Goal: Find contact information: Find contact information

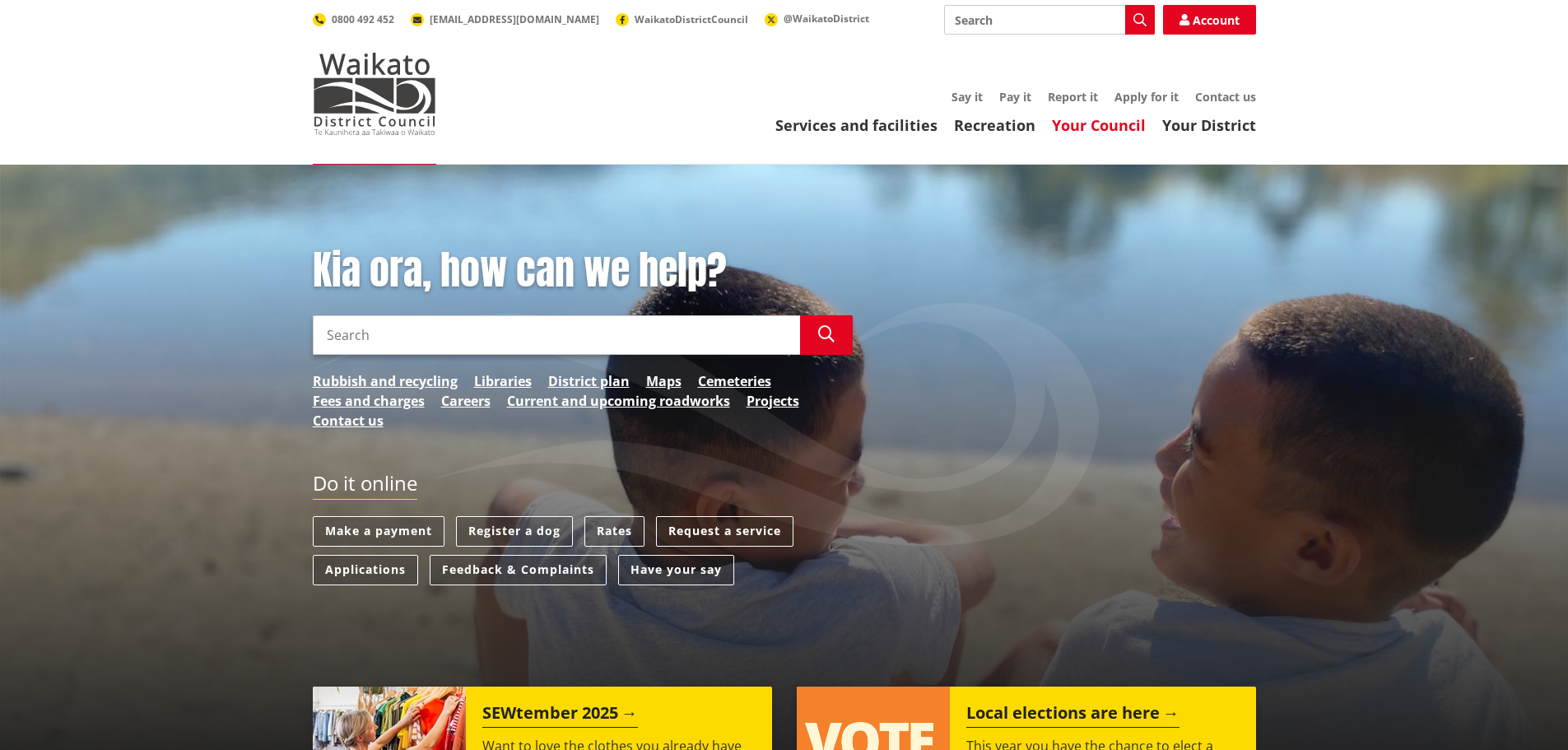
click at [1083, 122] on link "Your Council" at bounding box center [1099, 125] width 94 height 20
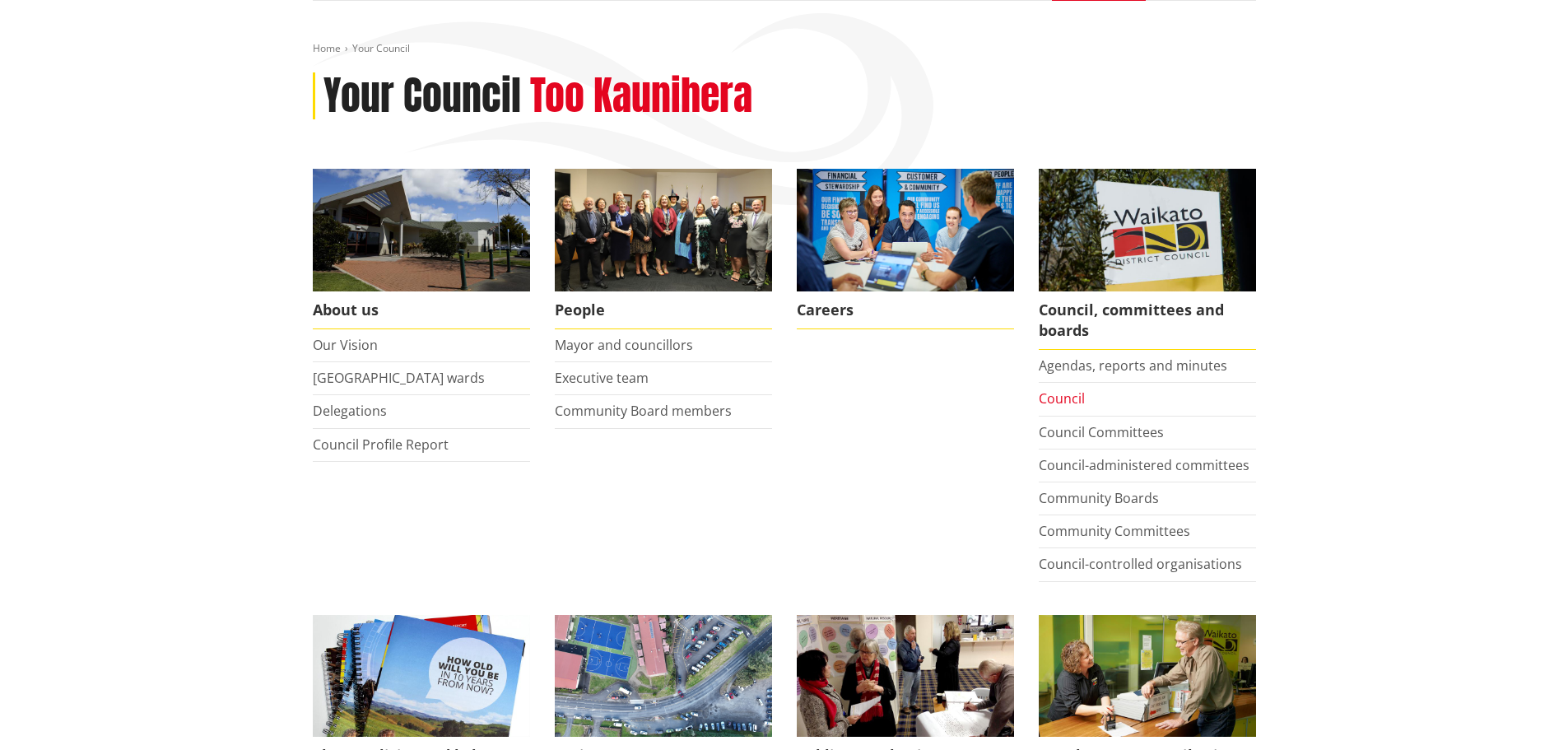
scroll to position [164, 0]
click at [1066, 398] on link "Council" at bounding box center [1062, 398] width 46 height 18
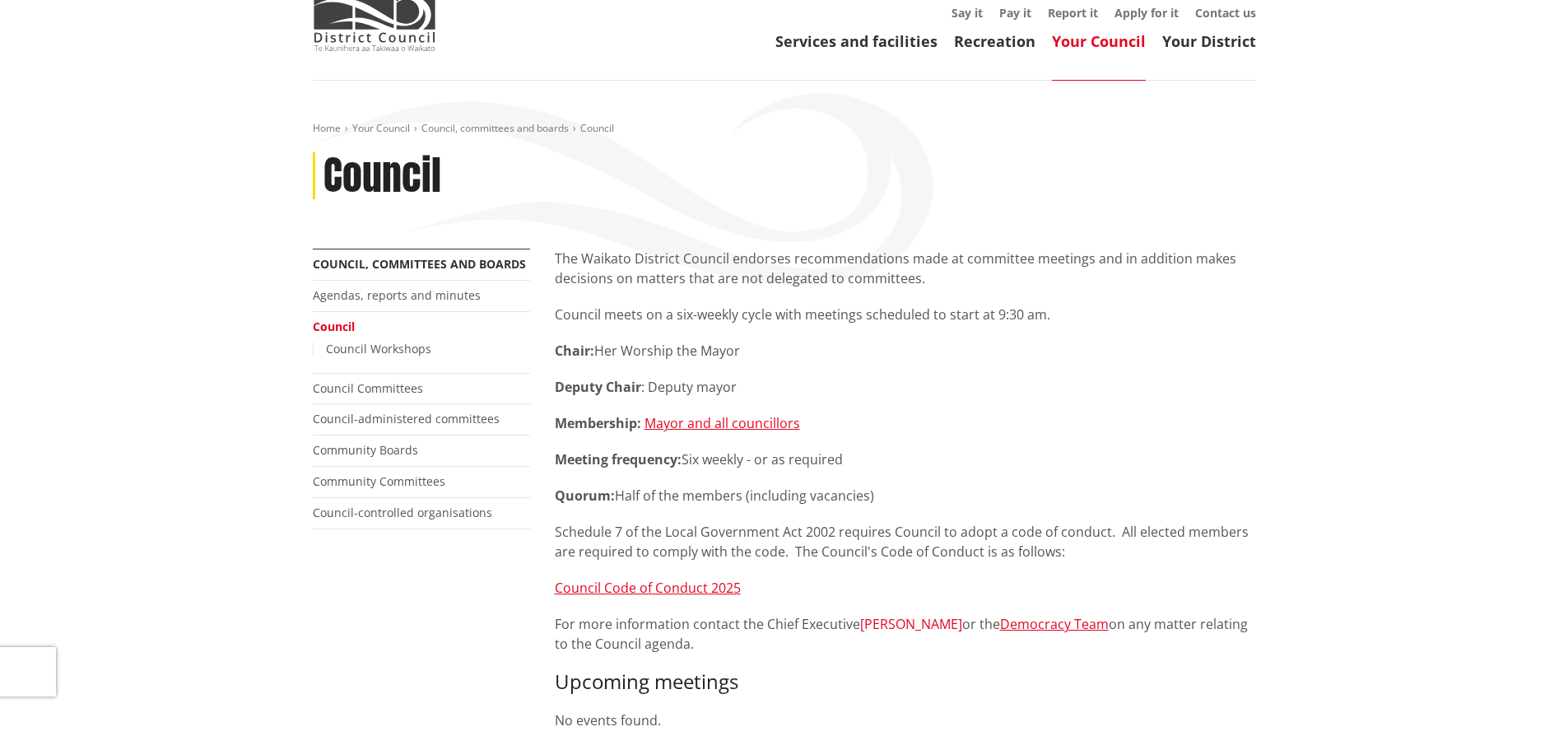
scroll to position [83, 0]
click at [1090, 38] on link "Your Council" at bounding box center [1099, 42] width 94 height 20
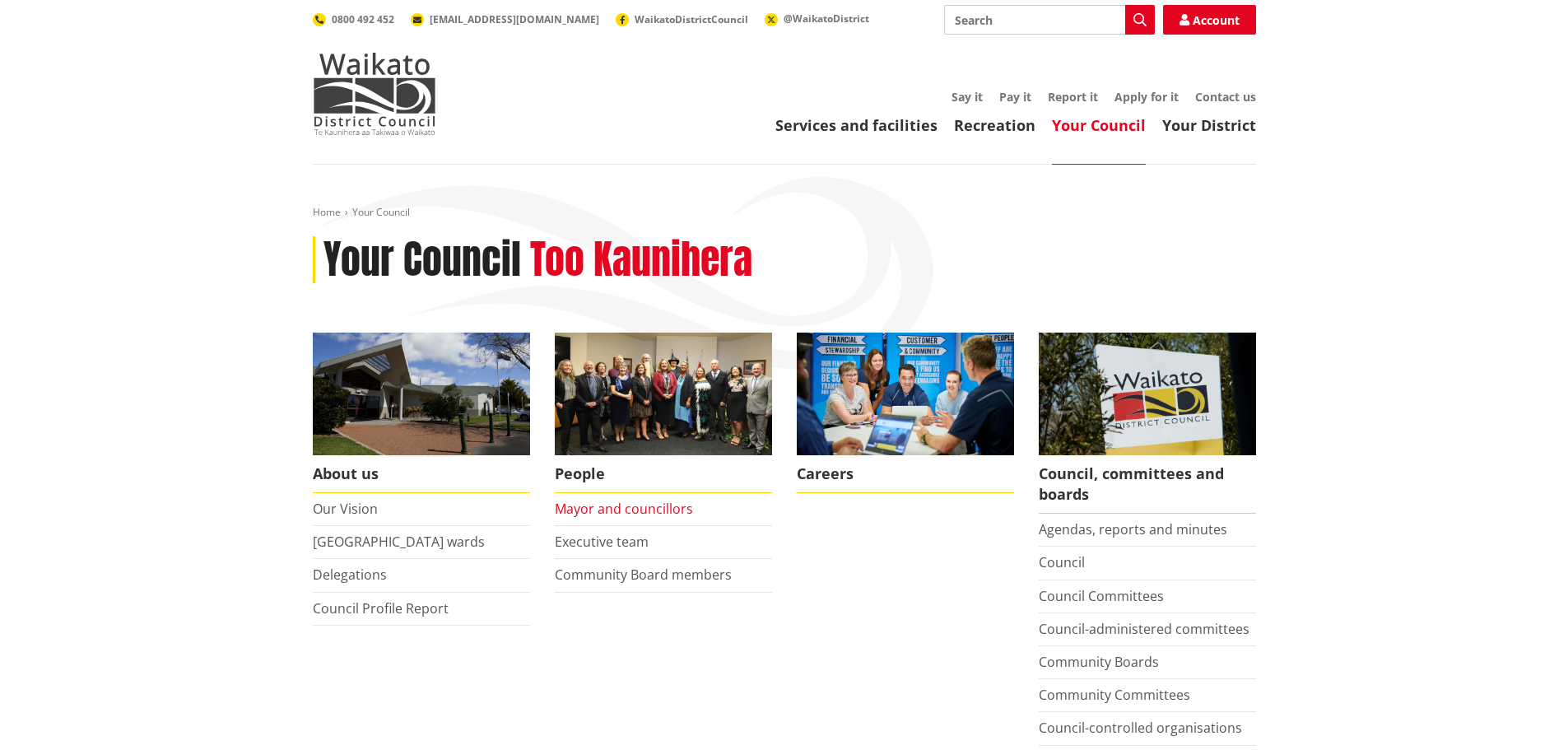
click at [628, 507] on link "Mayor and councillors" at bounding box center [624, 509] width 139 height 18
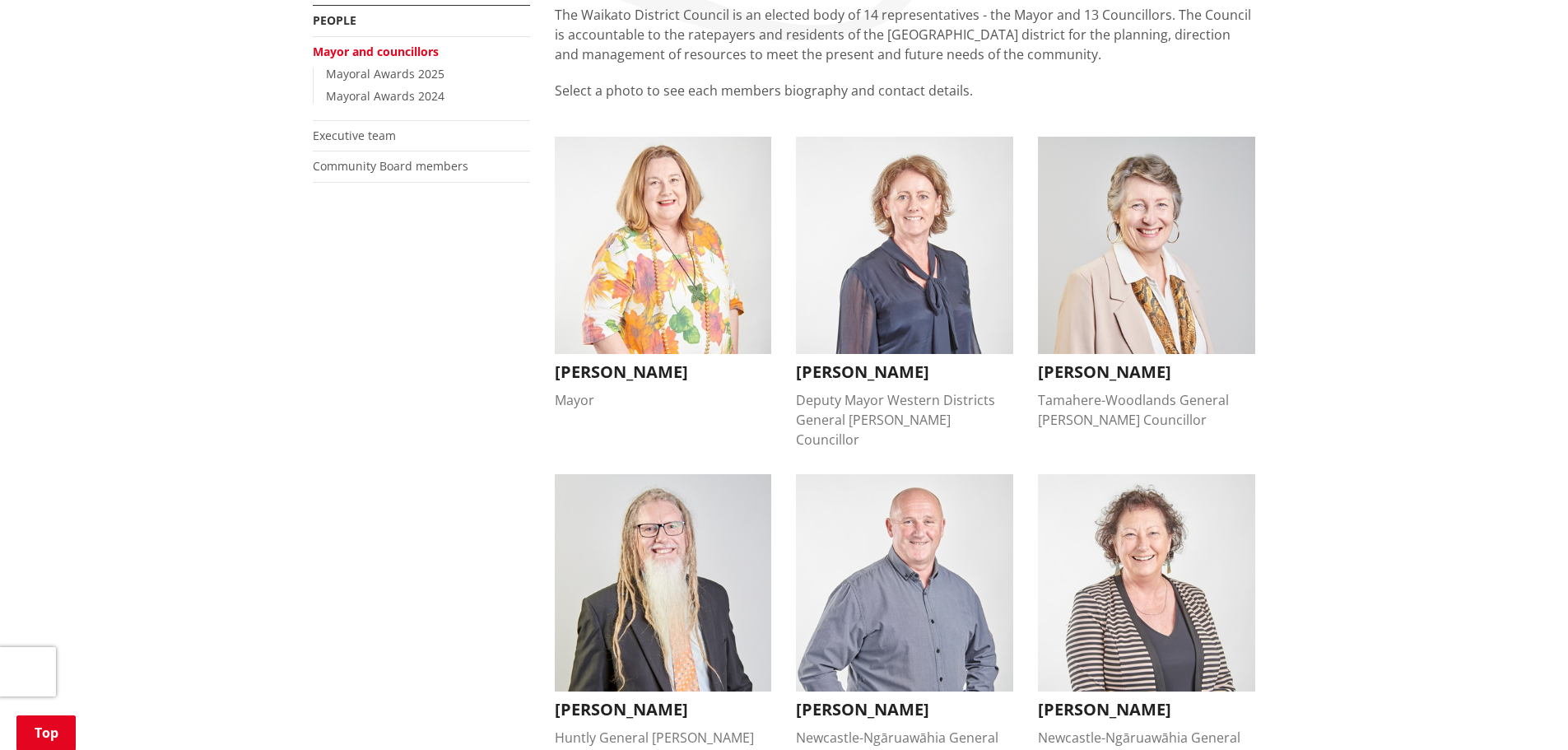
scroll to position [328, 0]
drag, startPoint x: 1091, startPoint y: 373, endPoint x: 1451, endPoint y: 525, distance: 390.8
click at [1125, 373] on h3 "[PERSON_NAME]" at bounding box center [1146, 371] width 217 height 20
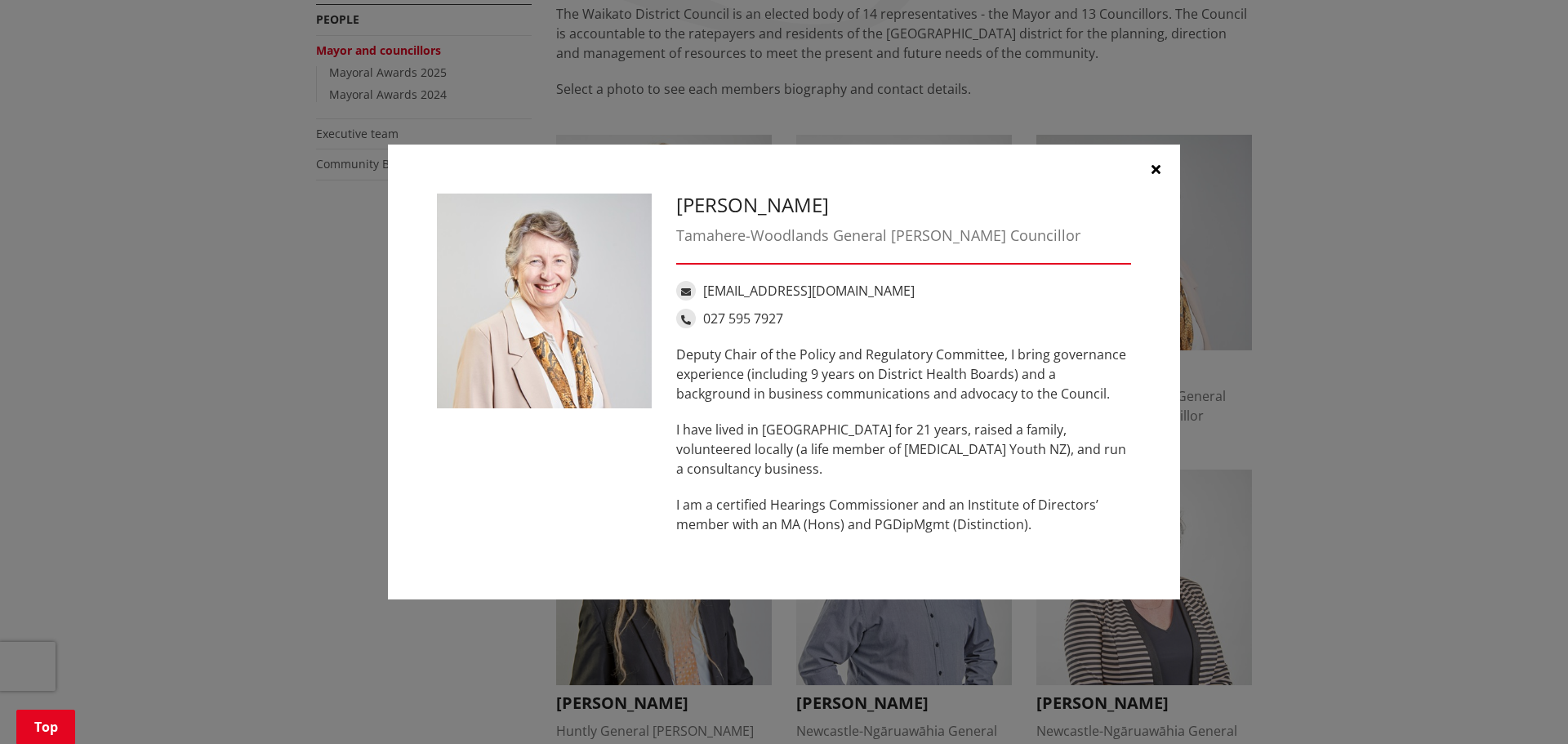
click at [867, 287] on link "[EMAIL_ADDRESS][DOMAIN_NAME]" at bounding box center [809, 291] width 211 height 18
click at [1056, 282] on div "[EMAIL_ADDRESS][DOMAIN_NAME]" at bounding box center [903, 291] width 455 height 20
drag, startPoint x: 893, startPoint y: 293, endPoint x: 705, endPoint y: 286, distance: 188.1
click at [705, 286] on div "[EMAIL_ADDRESS][DOMAIN_NAME]" at bounding box center [903, 291] width 455 height 20
copy link "[EMAIL_ADDRESS][DOMAIN_NAME]"
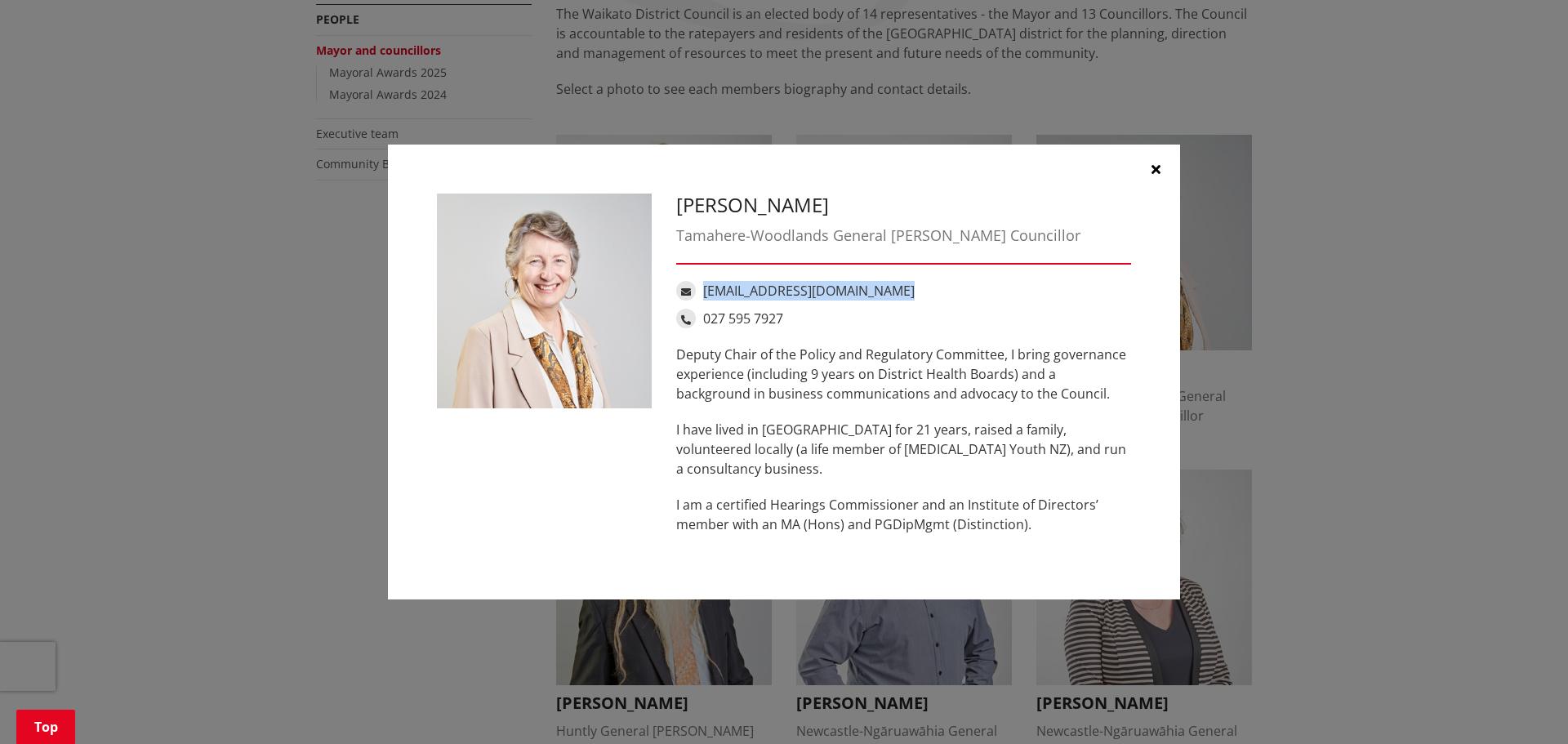
click at [1158, 166] on icon "button" at bounding box center [1156, 168] width 9 height 13
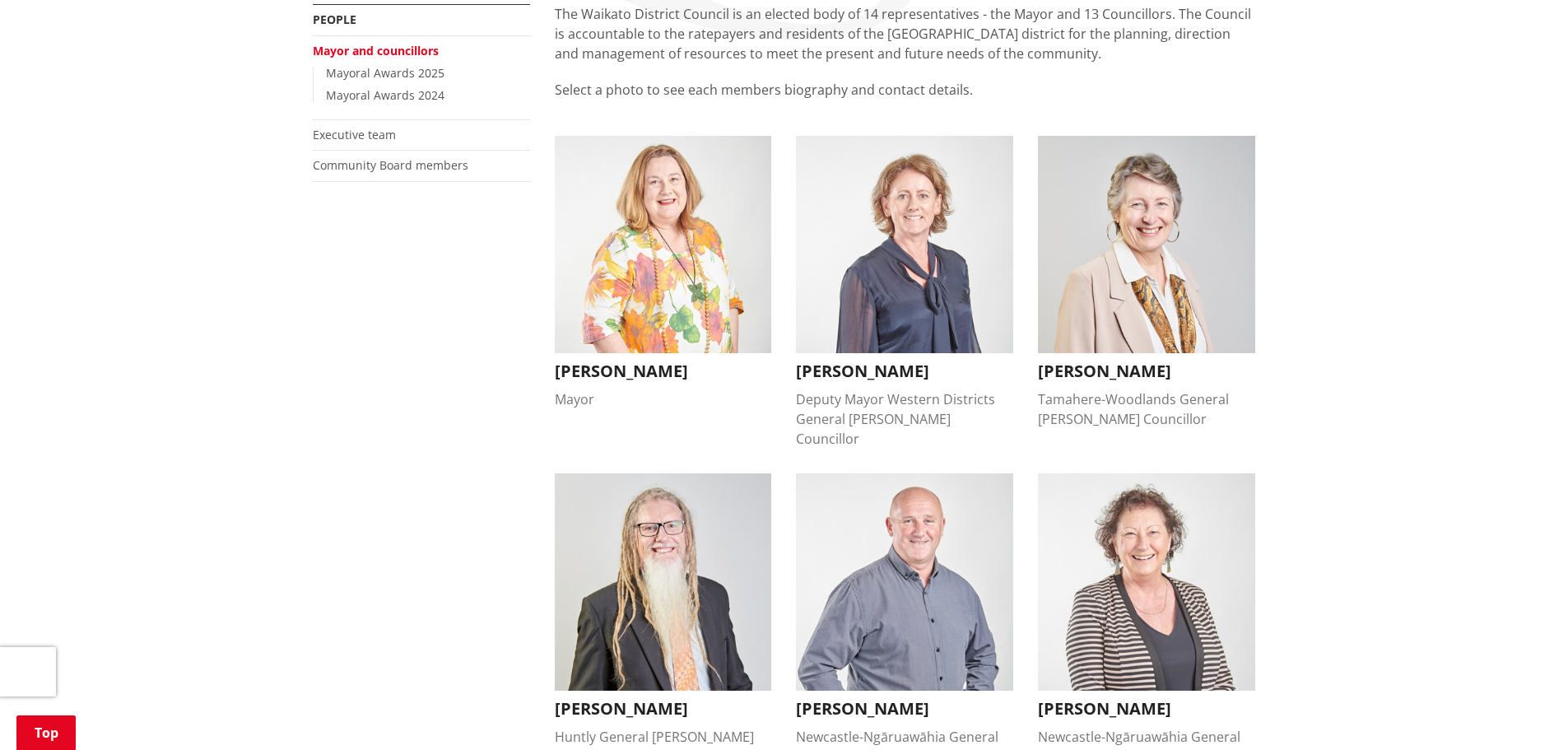
click at [663, 368] on h3 "[PERSON_NAME]" at bounding box center [663, 371] width 217 height 20
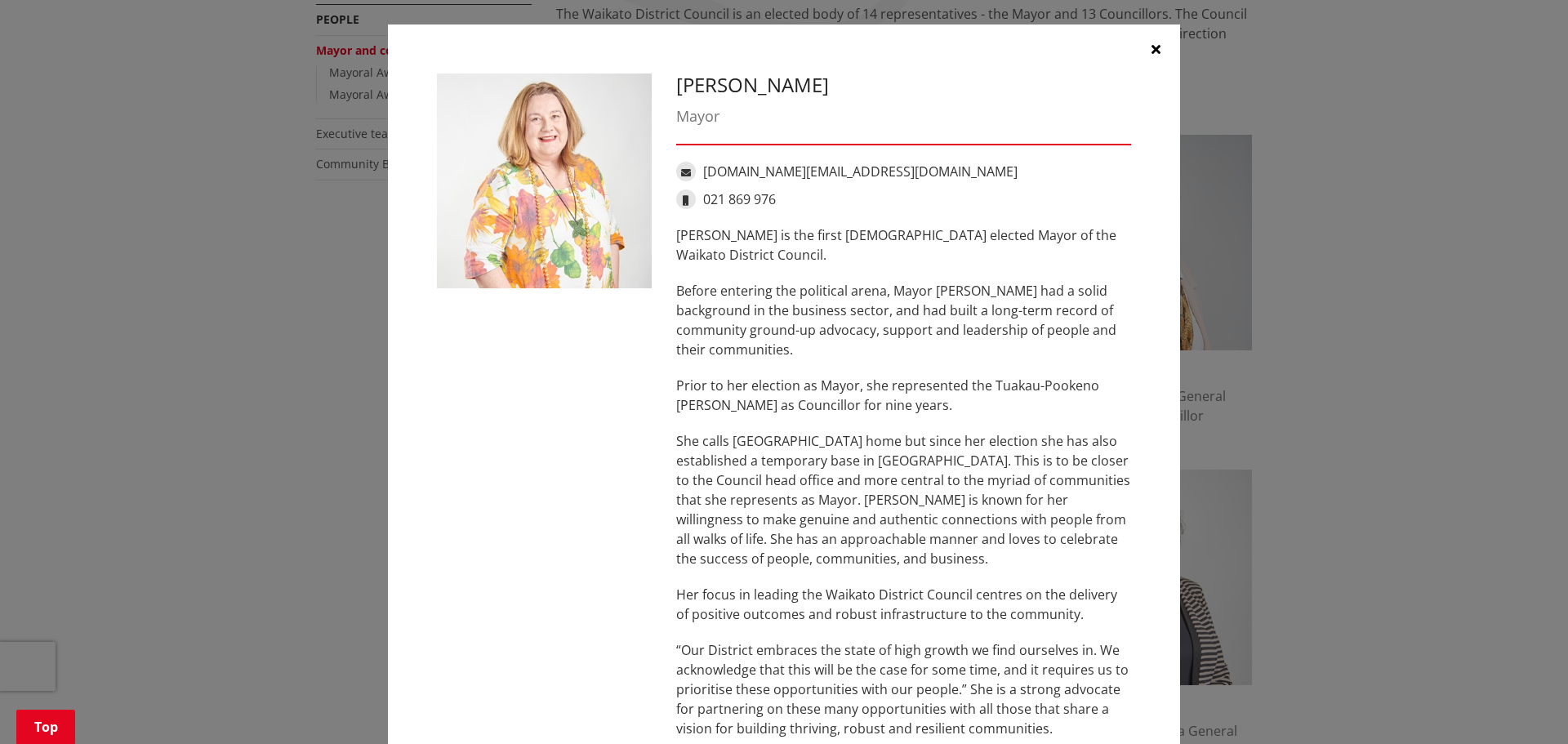
click at [828, 169] on link "[DOMAIN_NAME][EMAIL_ADDRESS][DOMAIN_NAME]" at bounding box center [860, 171] width 314 height 18
click at [1019, 200] on div "021 869 976" at bounding box center [903, 200] width 455 height 20
click at [1151, 46] on icon "button" at bounding box center [1156, 49] width 9 height 13
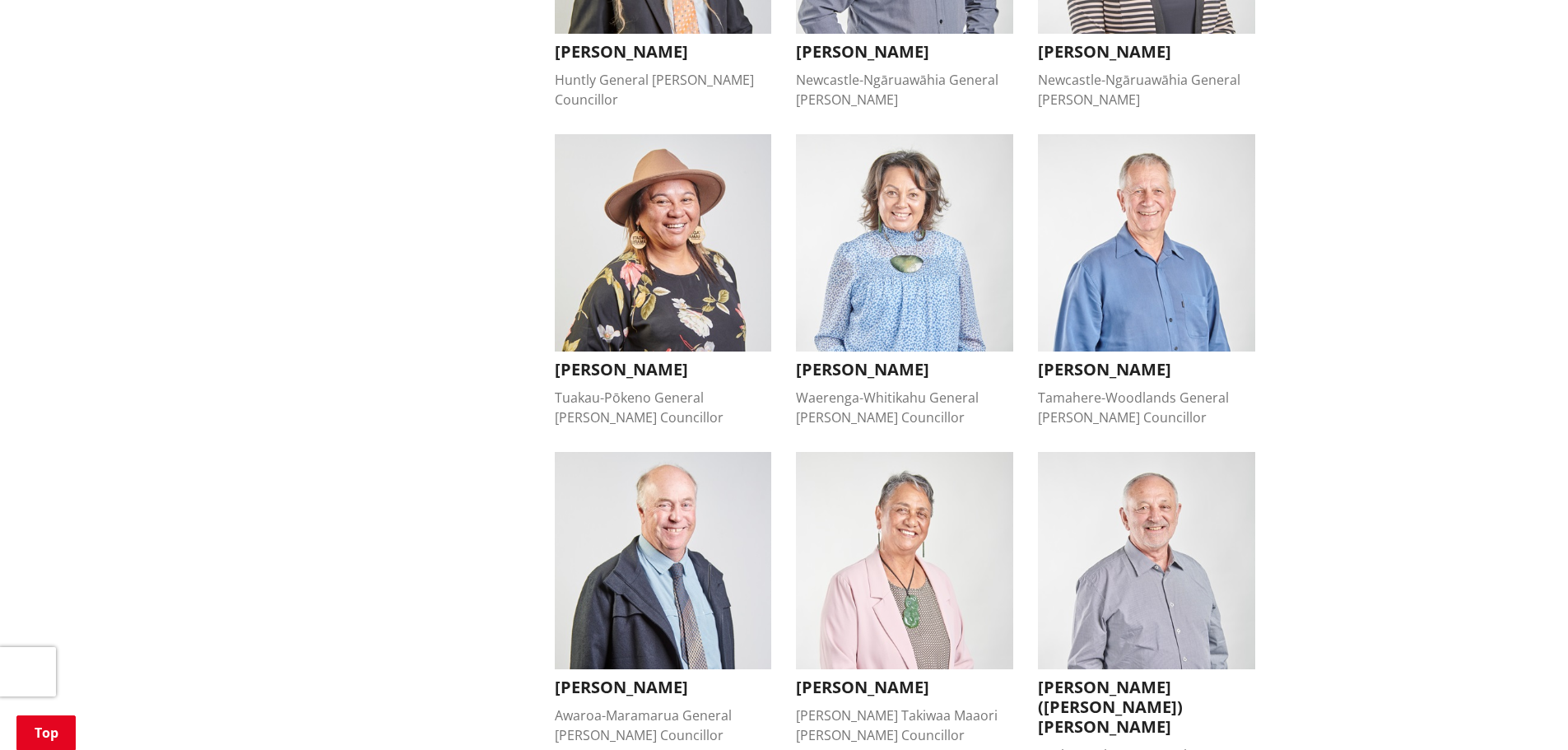
click at [1129, 222] on img "button" at bounding box center [1146, 242] width 217 height 217
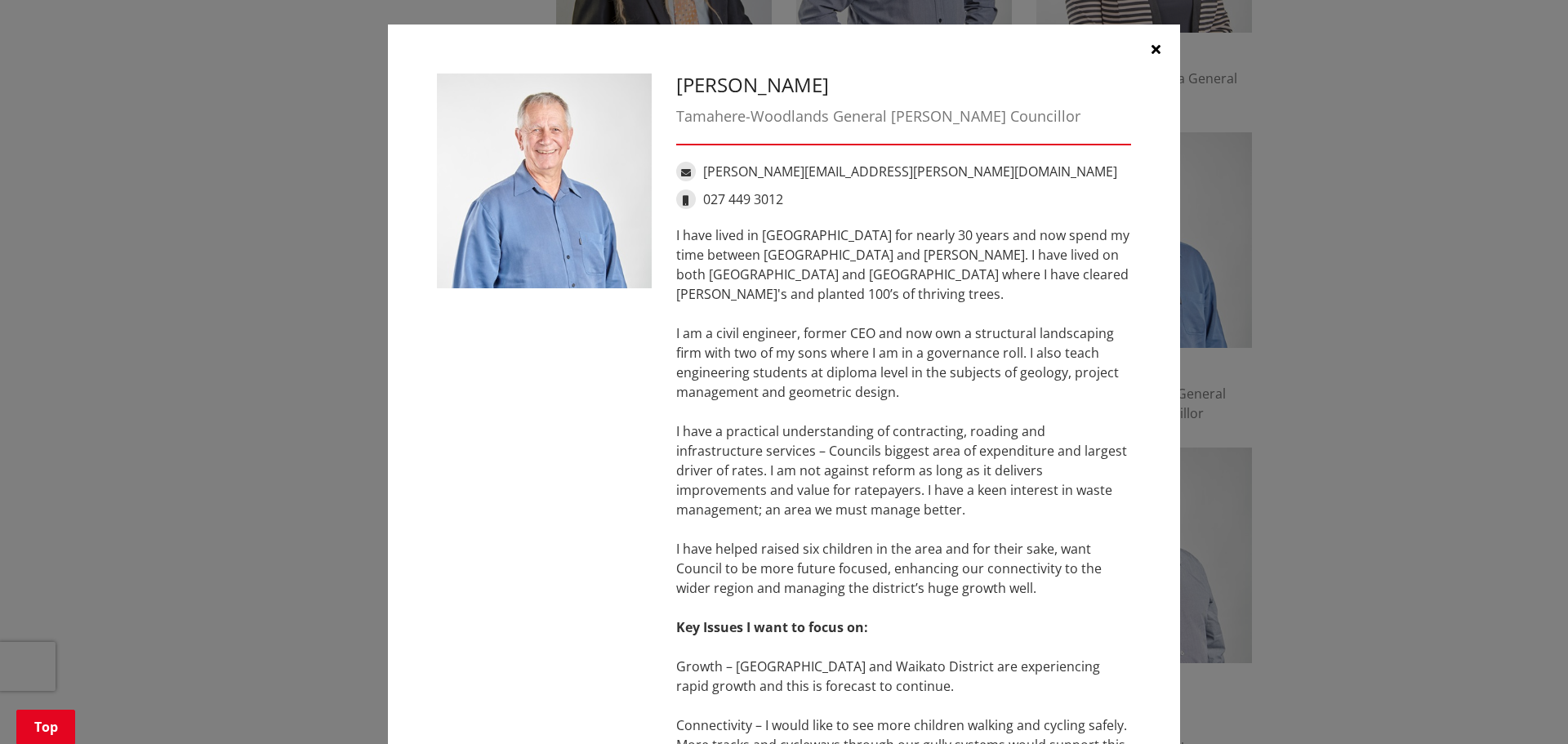
click at [1153, 52] on icon "button" at bounding box center [1156, 49] width 9 height 13
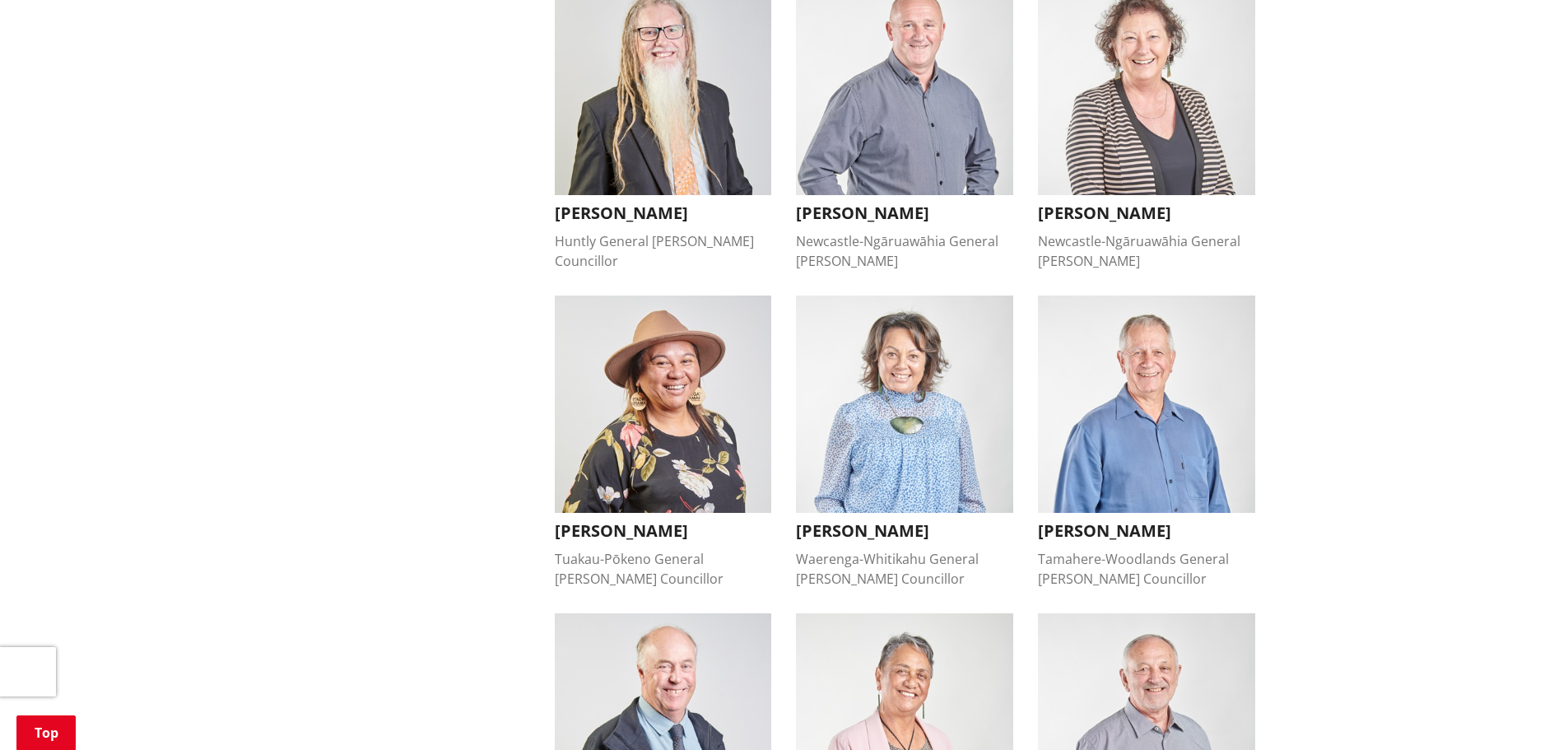
scroll to position [823, 0]
click at [898, 204] on h3 "[PERSON_NAME]" at bounding box center [904, 214] width 217 height 20
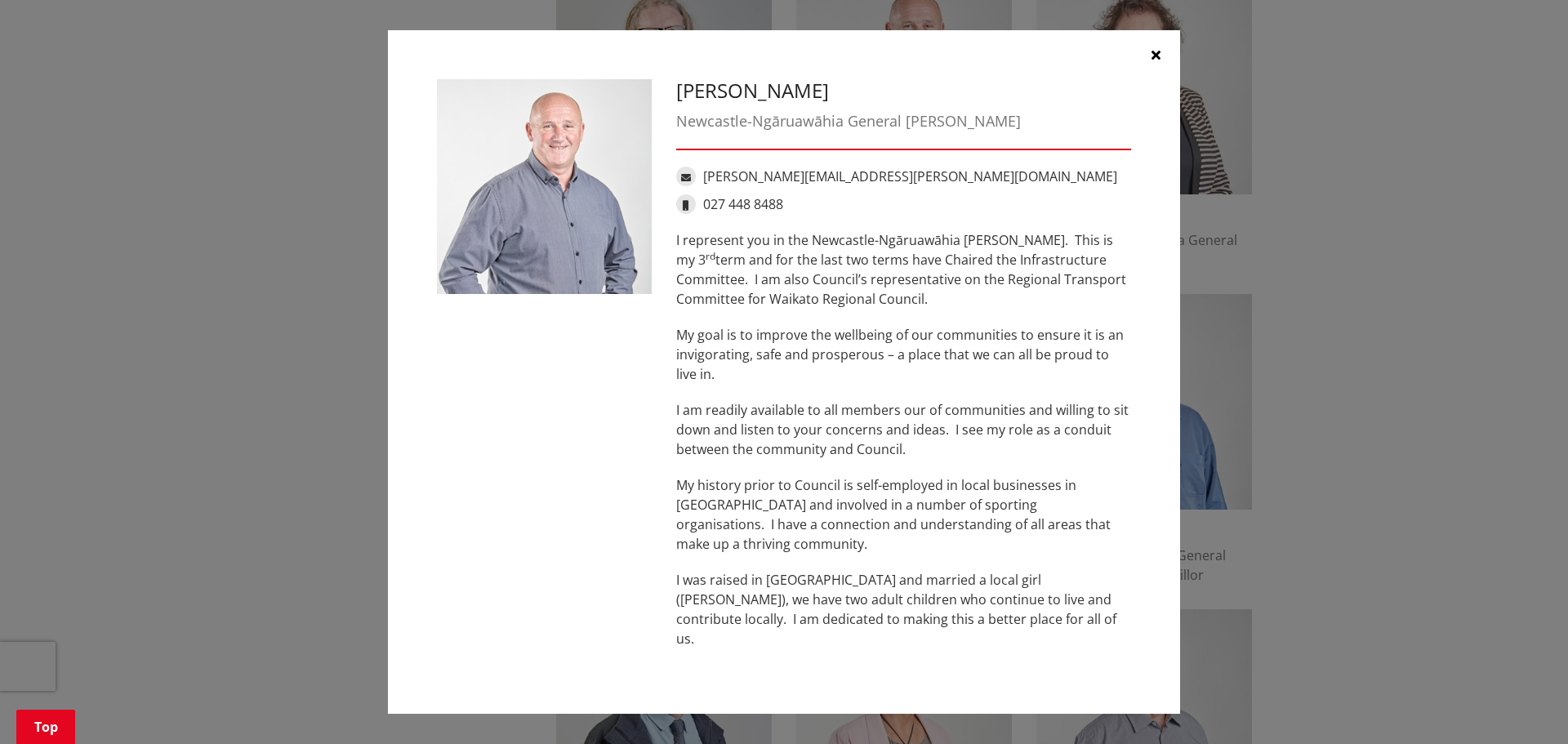
click at [1155, 61] on icon "button" at bounding box center [1156, 54] width 9 height 13
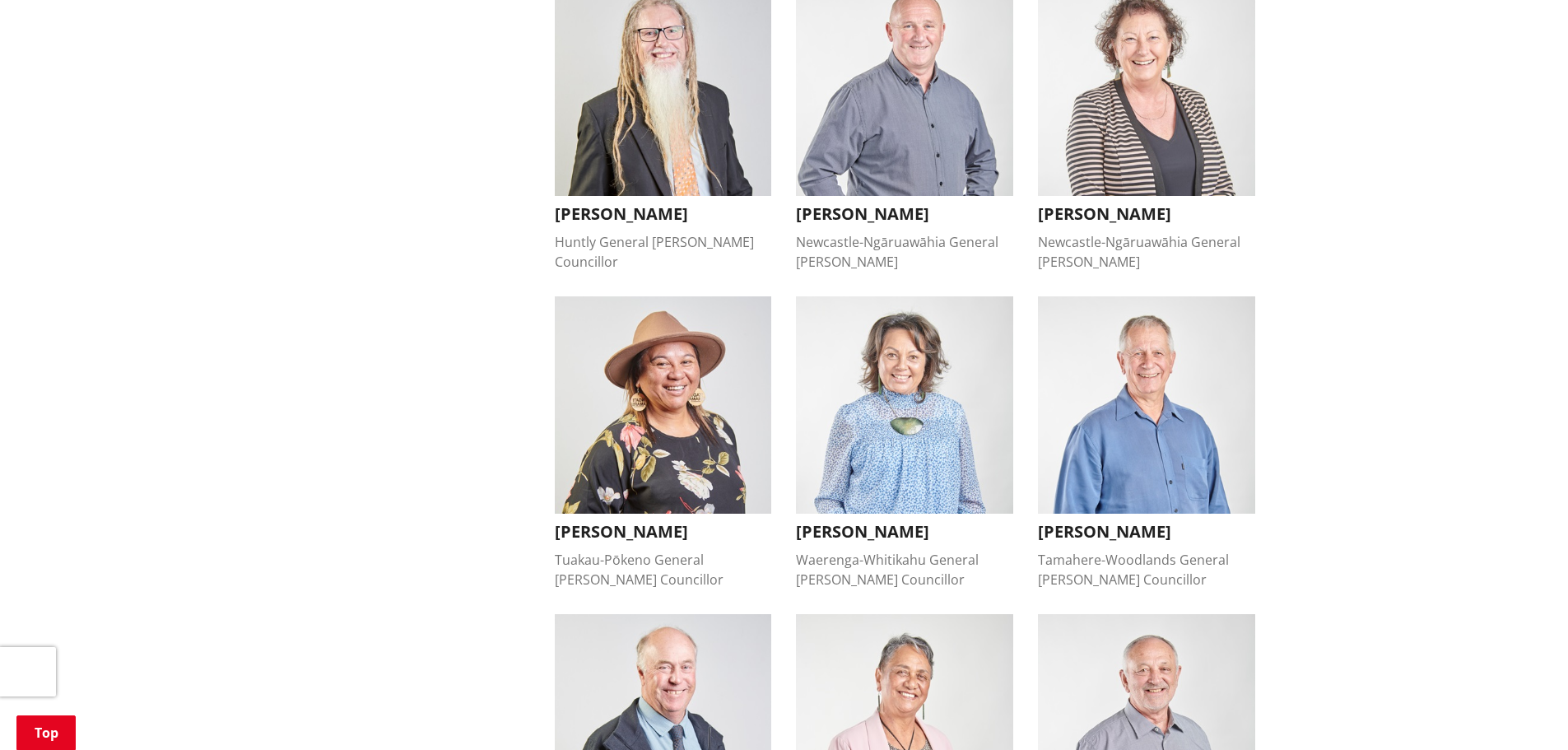
click at [922, 204] on h3 "[PERSON_NAME]" at bounding box center [904, 214] width 217 height 20
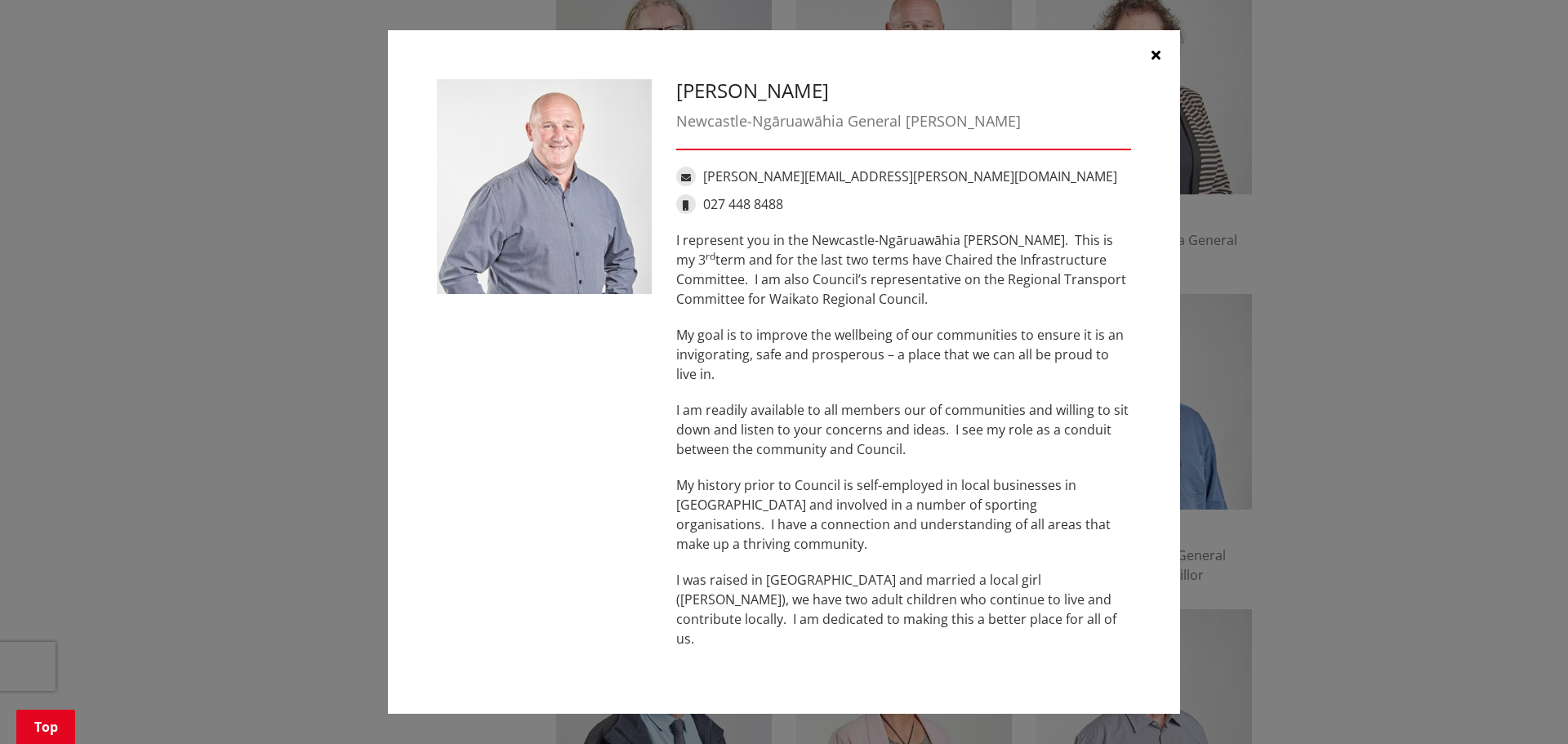
click at [1157, 61] on icon "button" at bounding box center [1156, 54] width 9 height 13
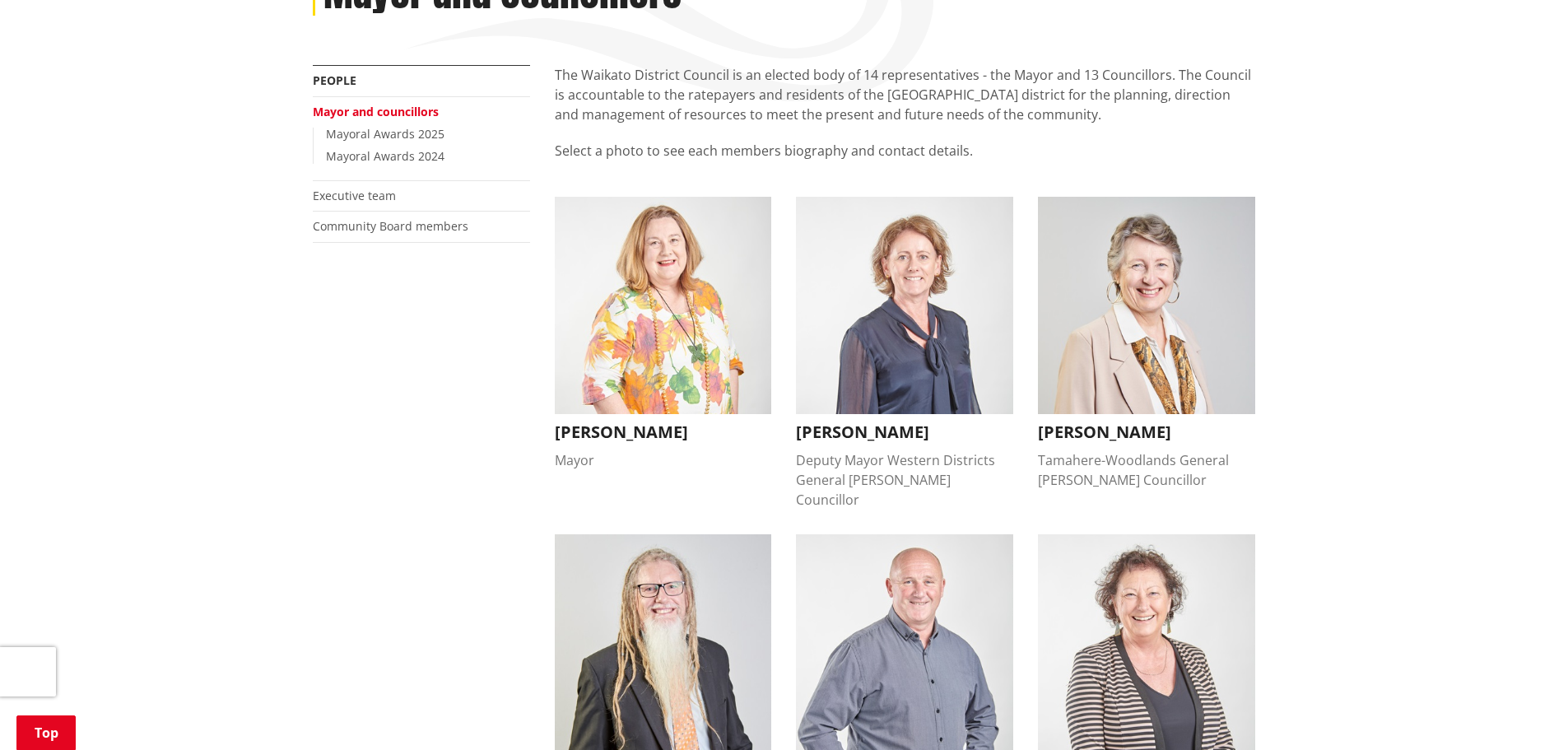
scroll to position [266, 0]
